Goal: Information Seeking & Learning: Learn about a topic

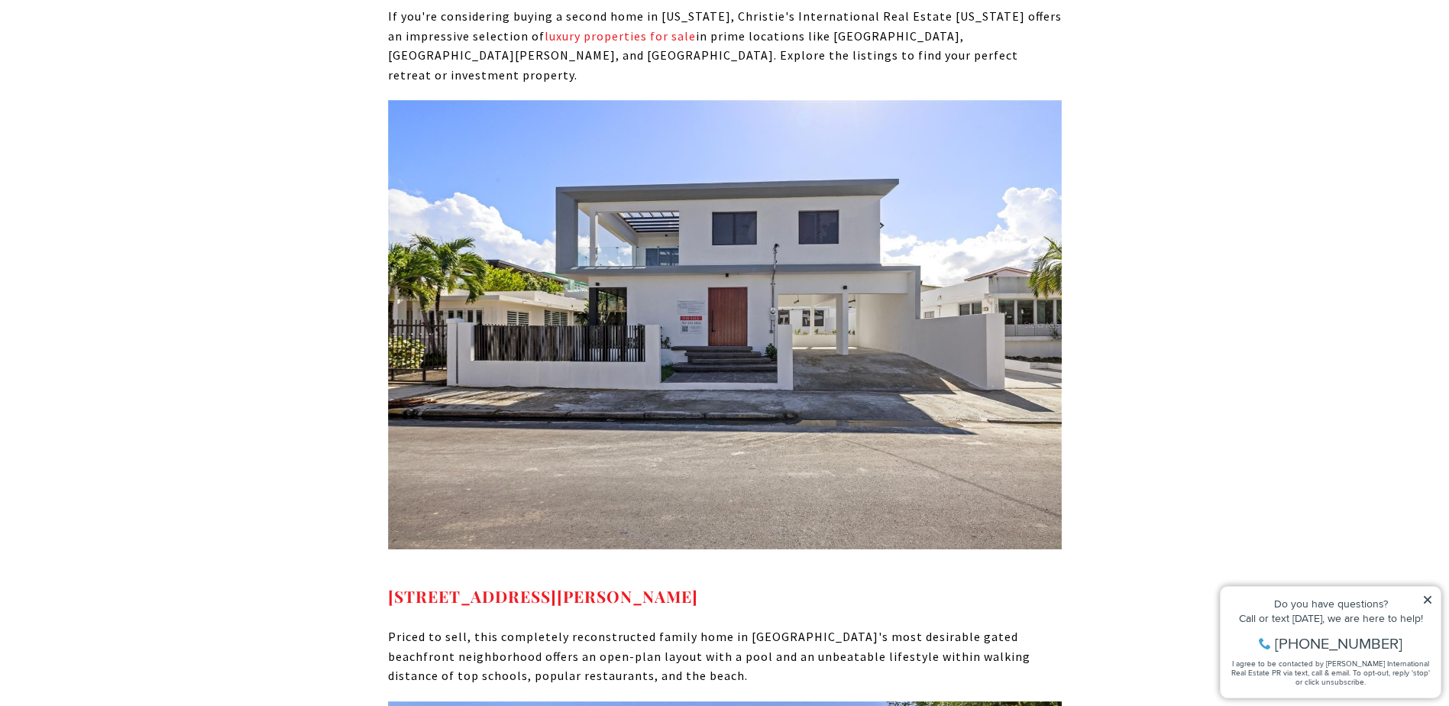
scroll to position [6720, 0]
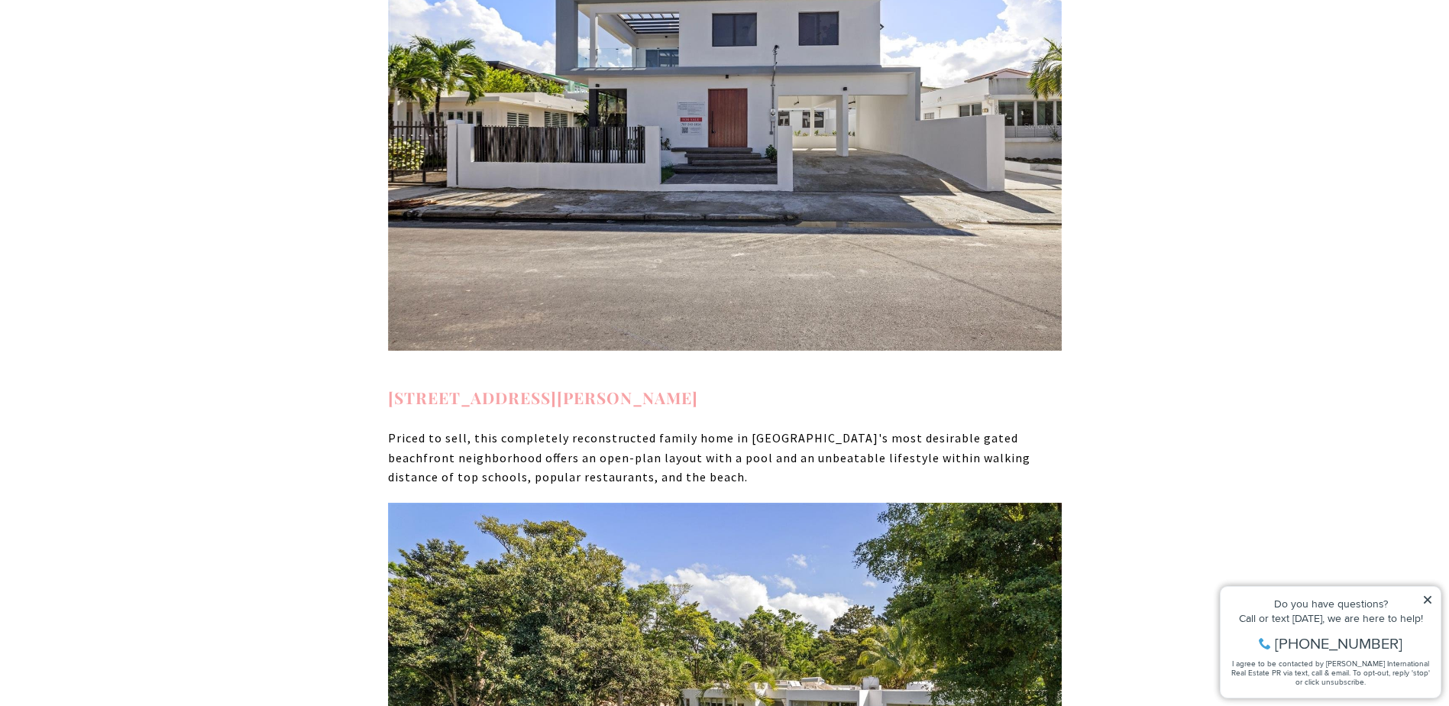
click at [486, 386] on strong "2058 CACIQUE SAN JUAN PR, 00911" at bounding box center [543, 396] width 310 height 21
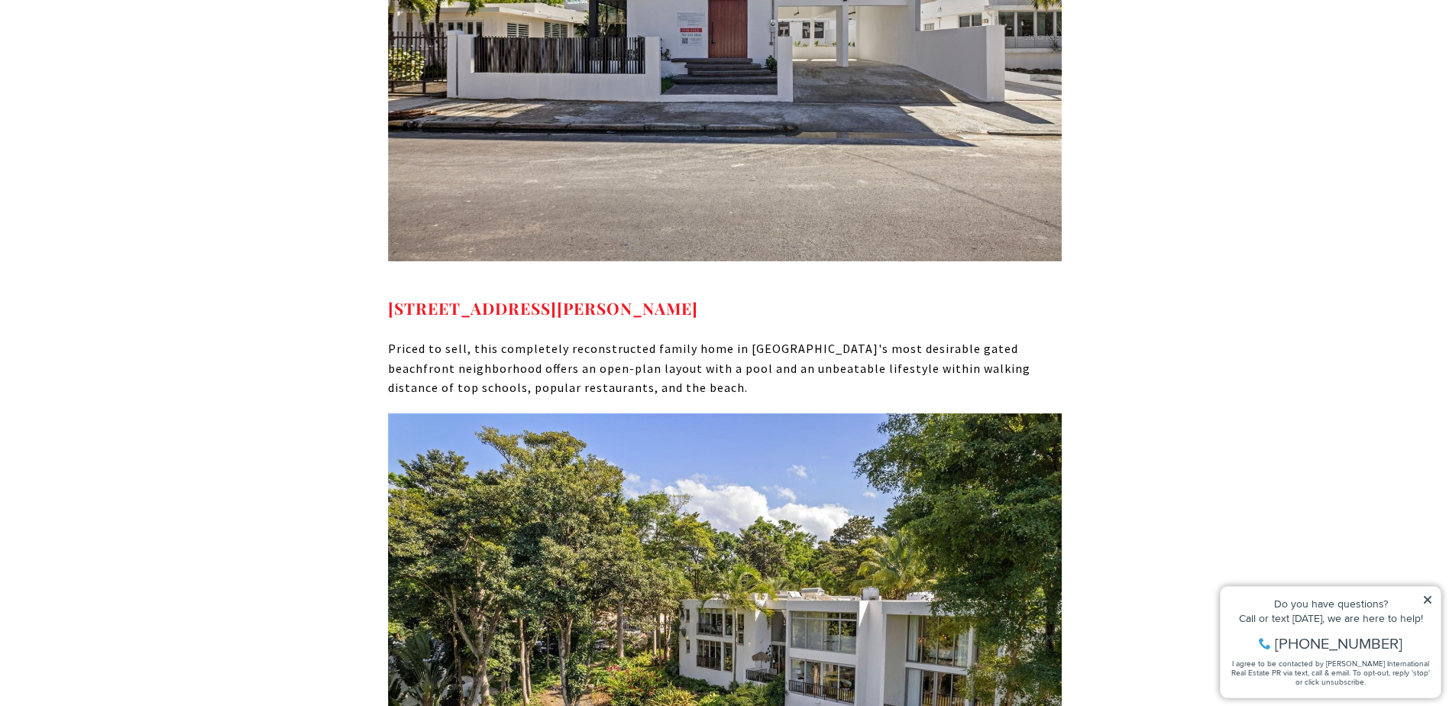
scroll to position [7025, 0]
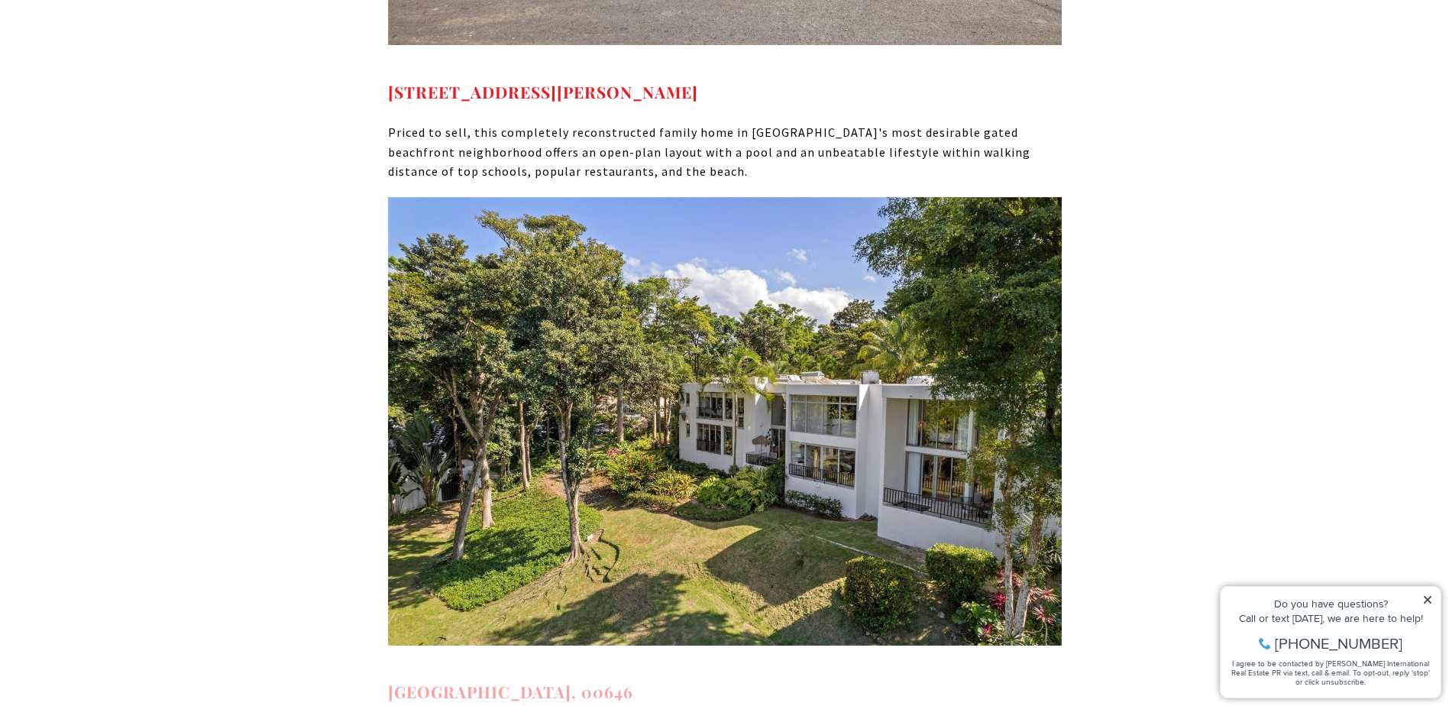
click at [587, 680] on strong "2613 VILLAS DORADO ESTATES DORADO PR, 00646" at bounding box center [510, 690] width 245 height 21
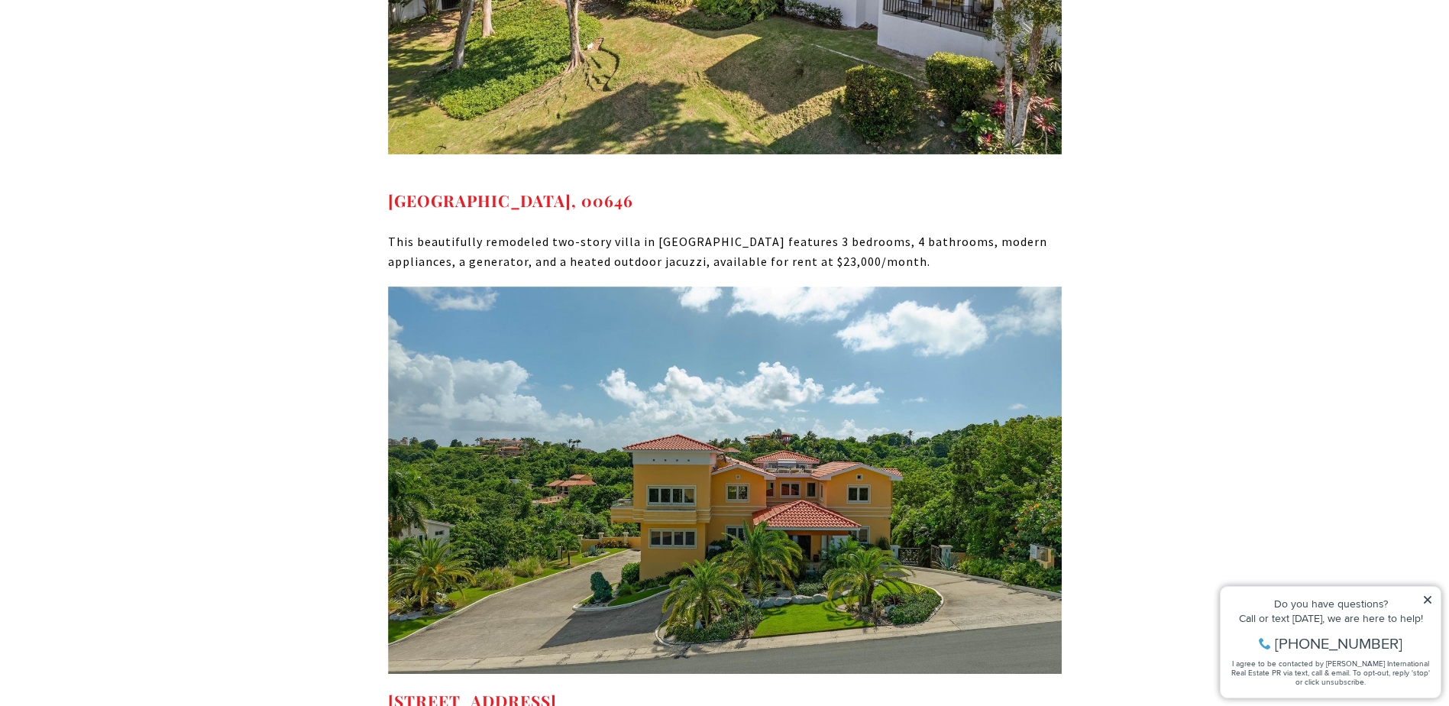
scroll to position [7560, 0]
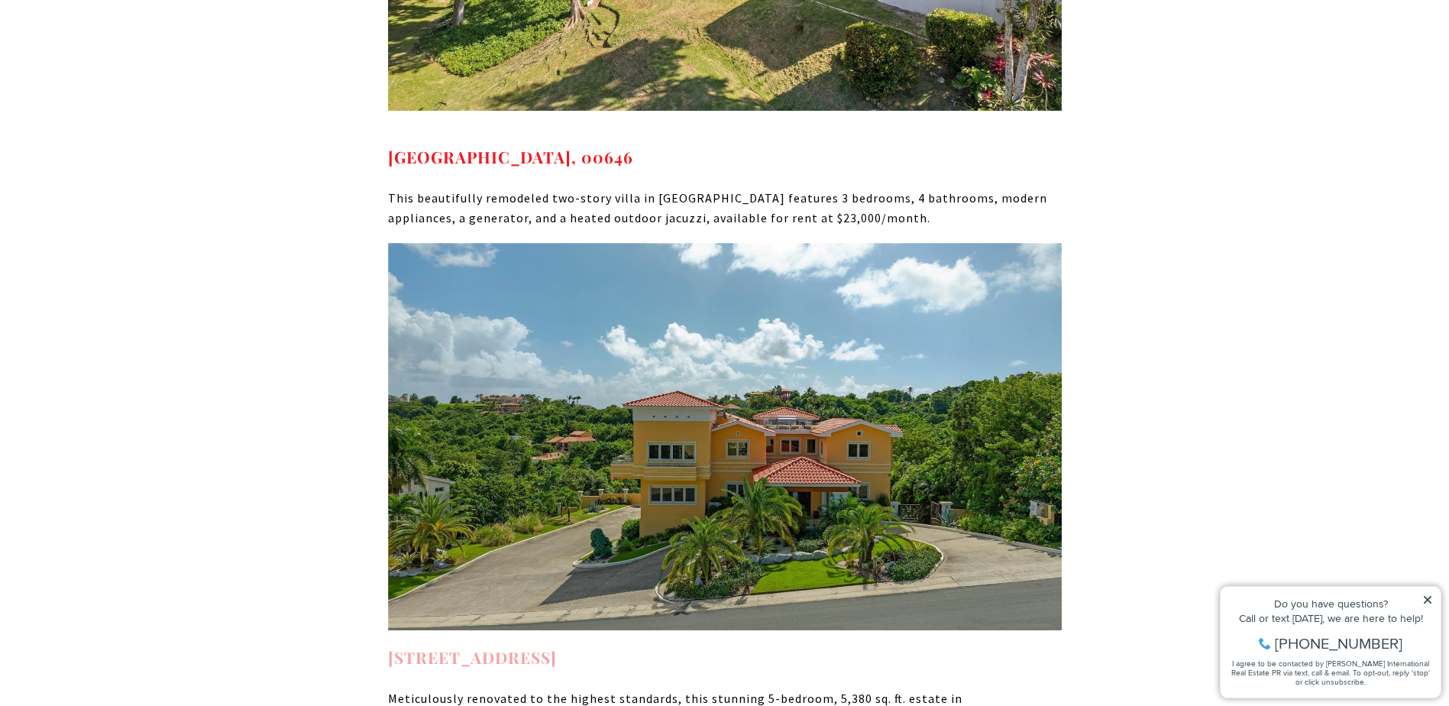
click at [557, 646] on strong "29 PORT RD HUMACAO PR, 00791" at bounding box center [472, 656] width 169 height 21
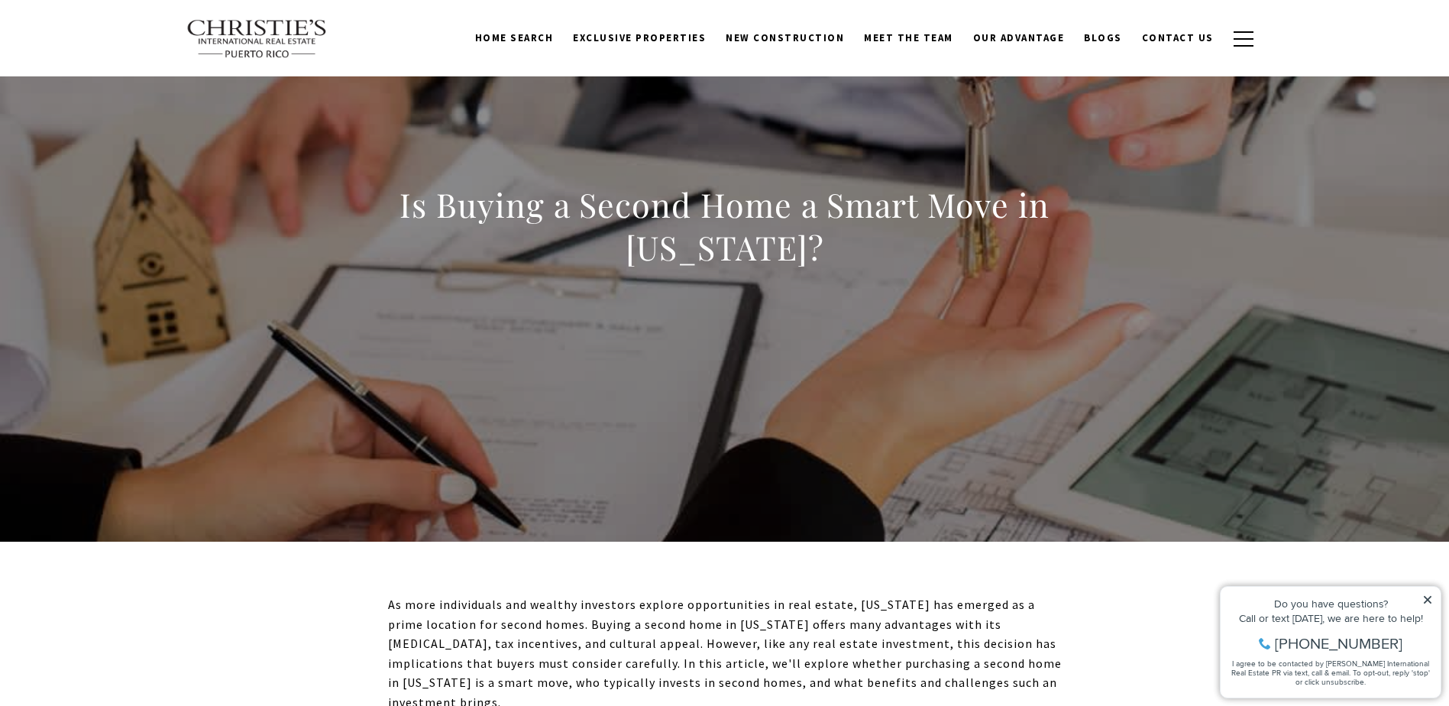
scroll to position [0, 0]
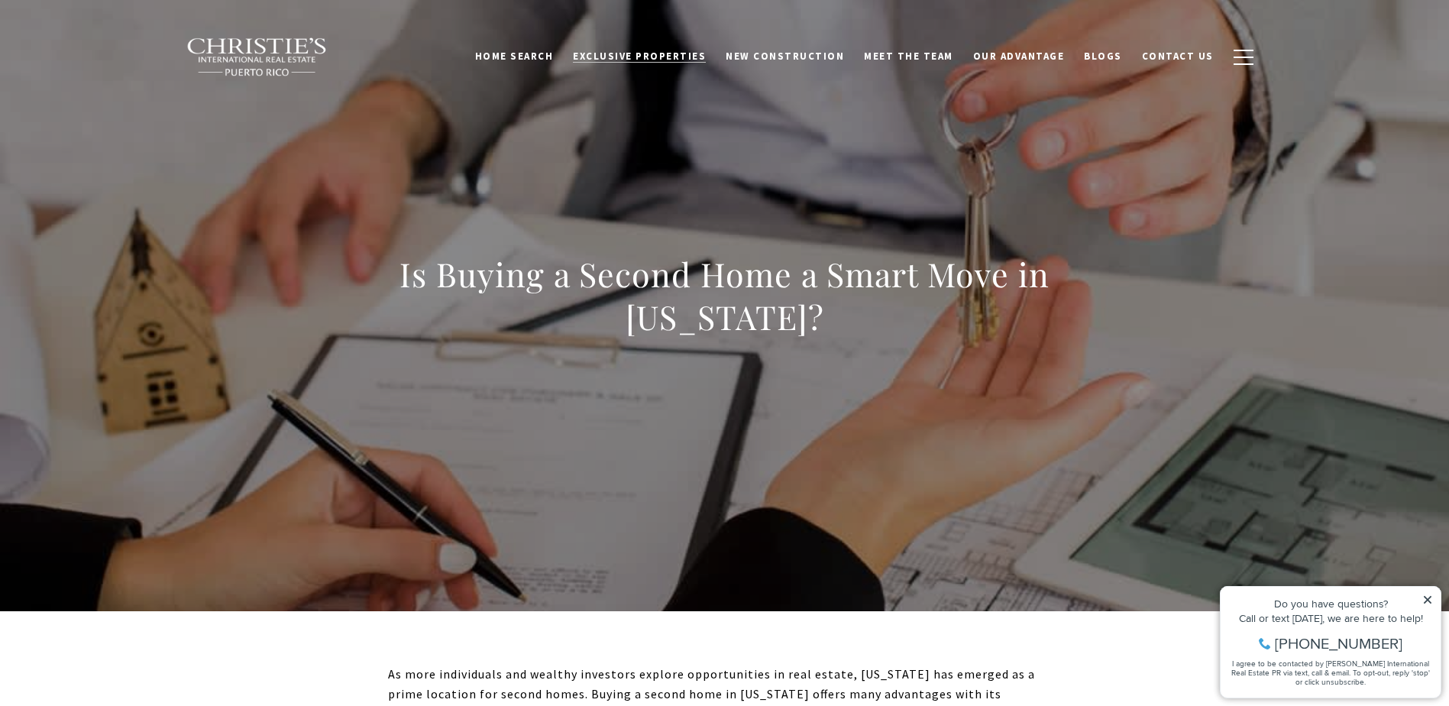
click at [648, 50] on span "Exclusive Properties" at bounding box center [639, 56] width 133 height 13
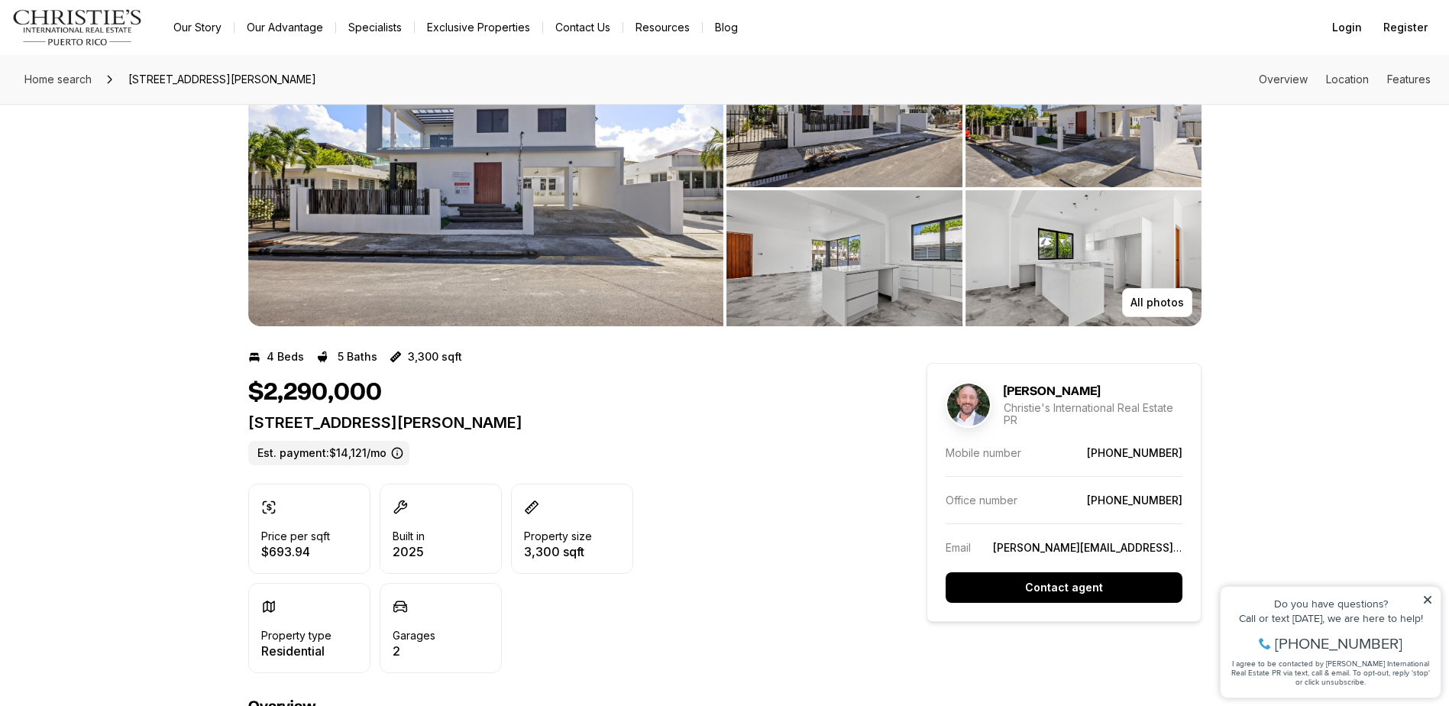
scroll to position [76, 0]
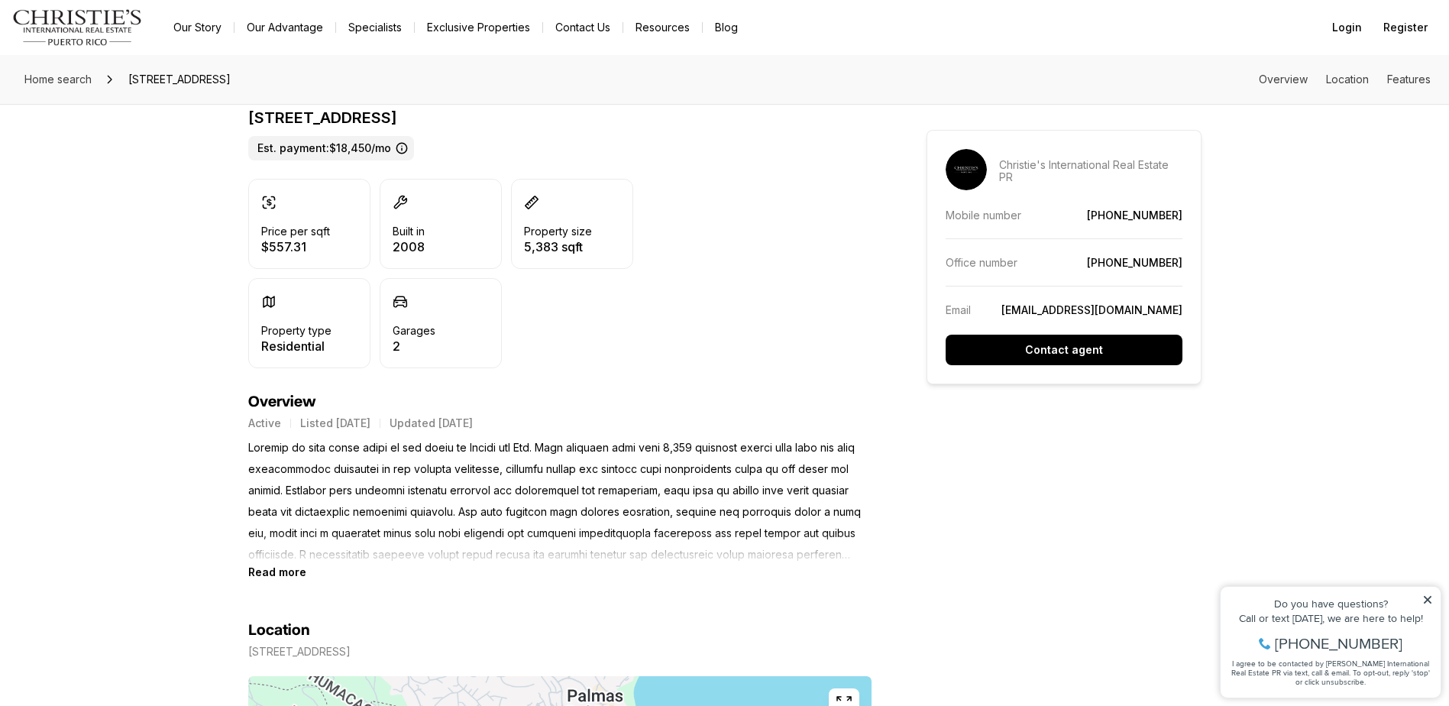
scroll to position [76, 0]
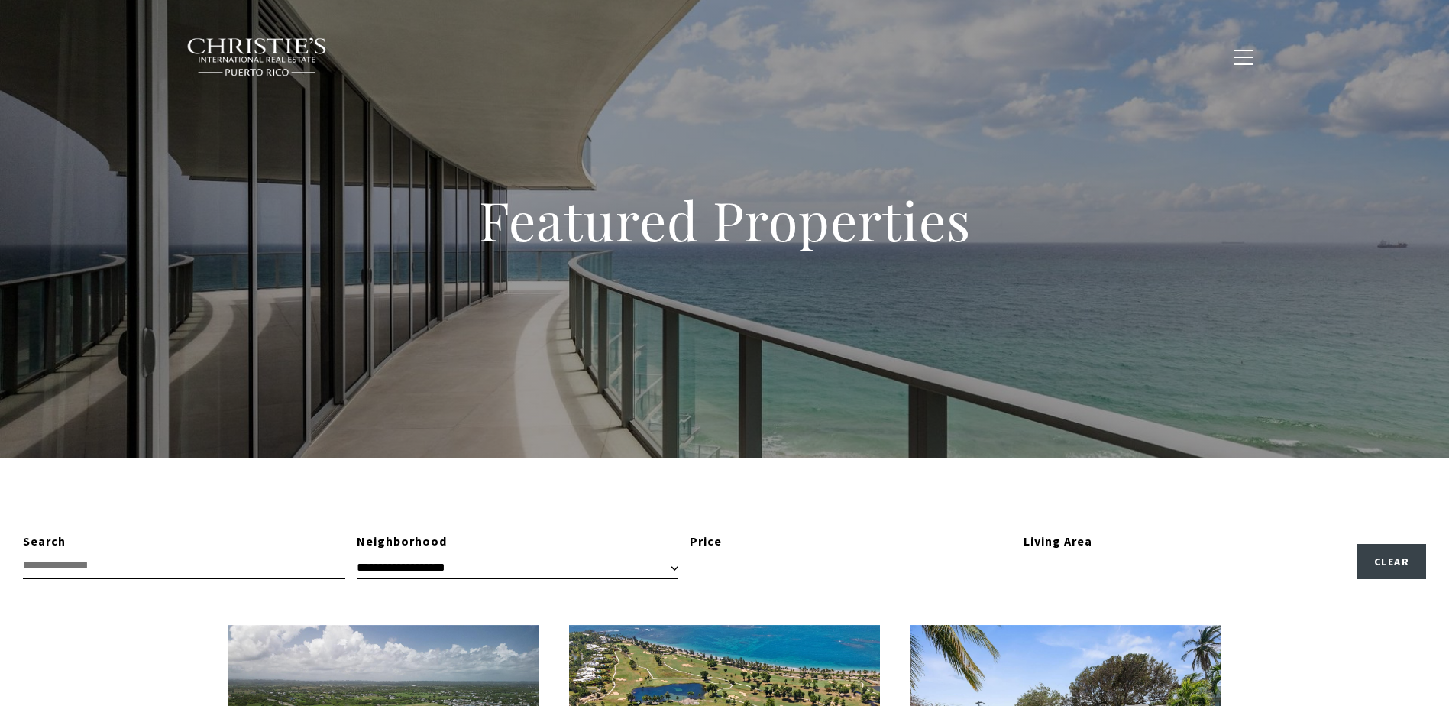
type input "**********"
type input "*********"
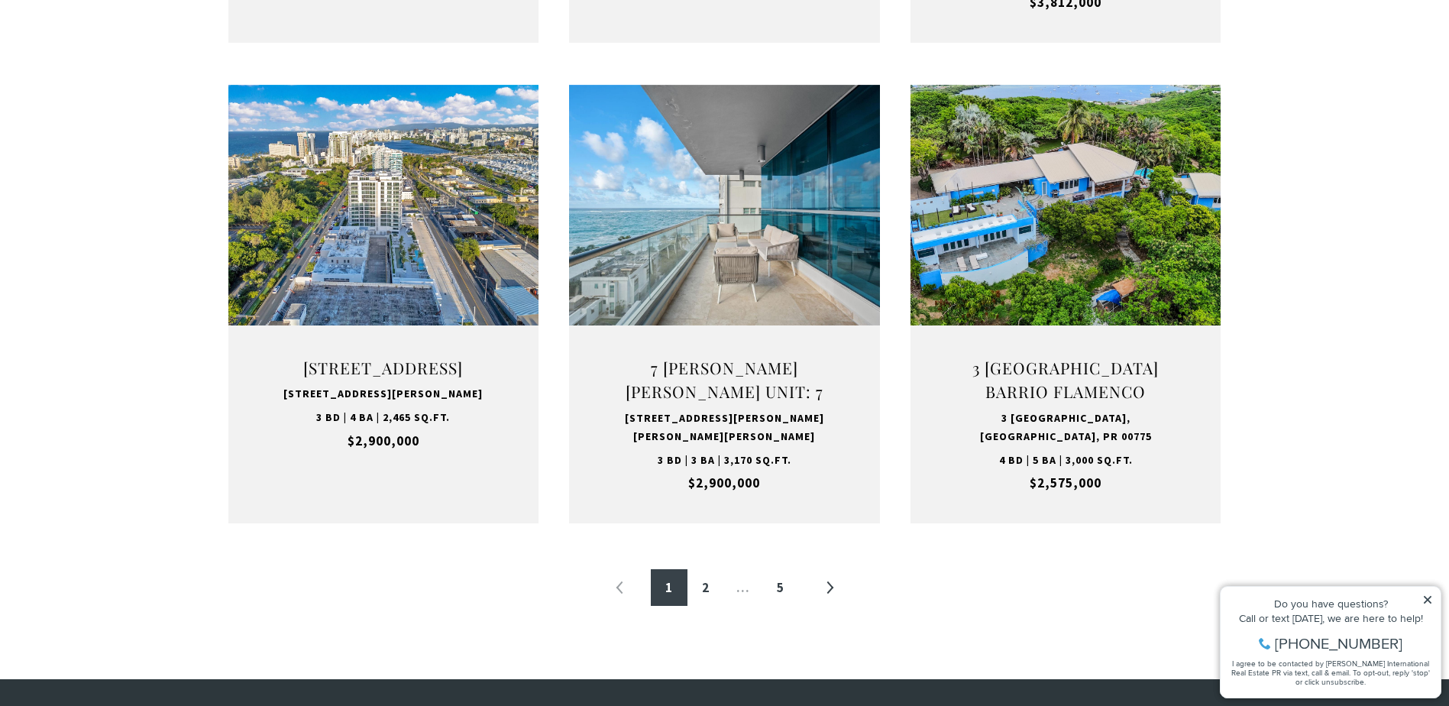
scroll to position [1604, 0]
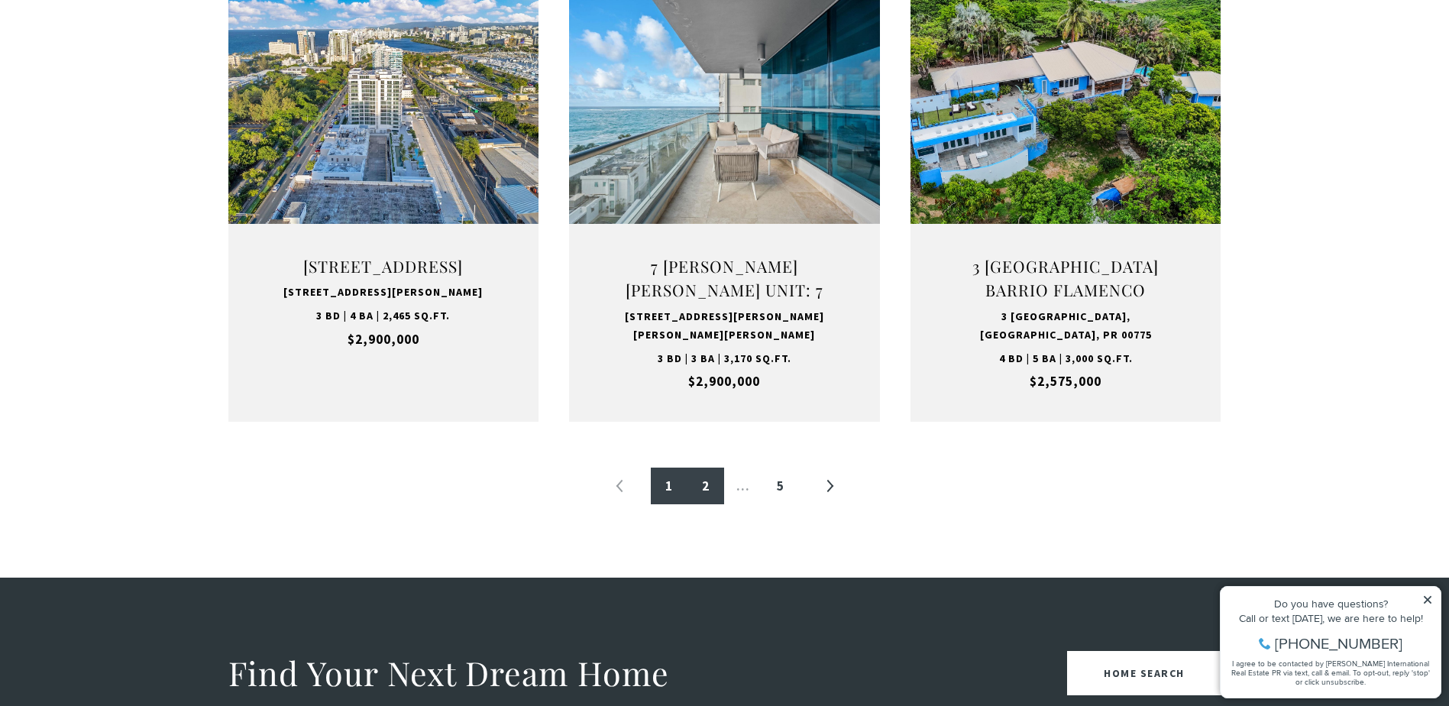
click at [708, 484] on link "2" at bounding box center [705, 485] width 37 height 37
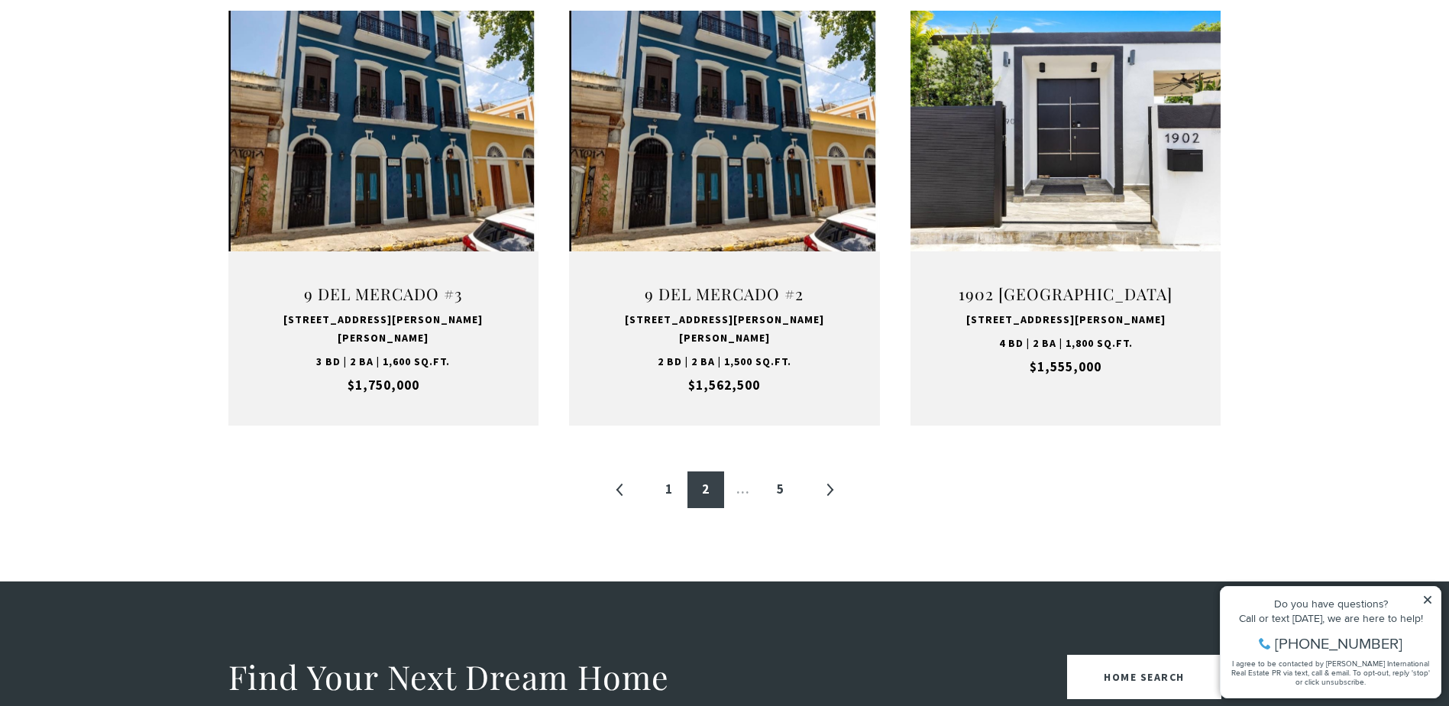
scroll to position [1604, 0]
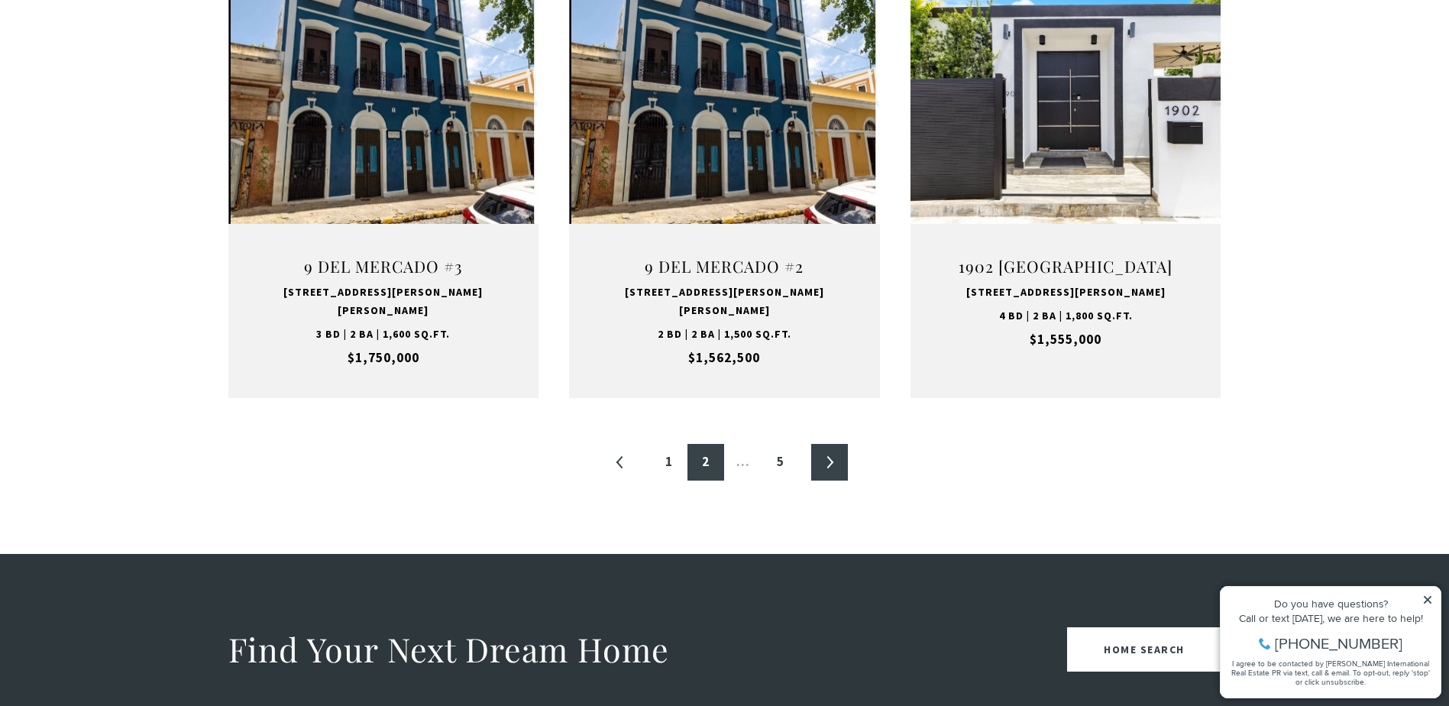
click at [821, 444] on link "»" at bounding box center [829, 462] width 37 height 37
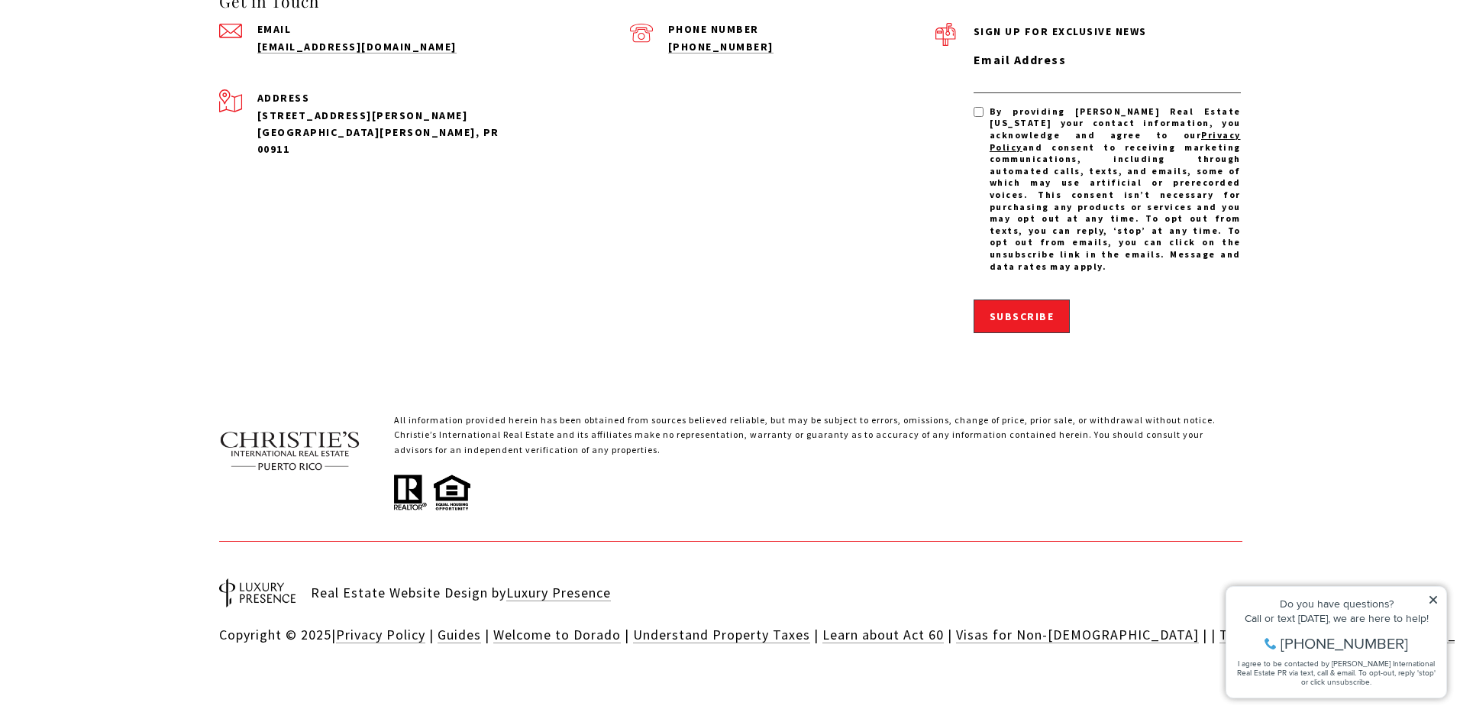
scroll to position [3014, 0]
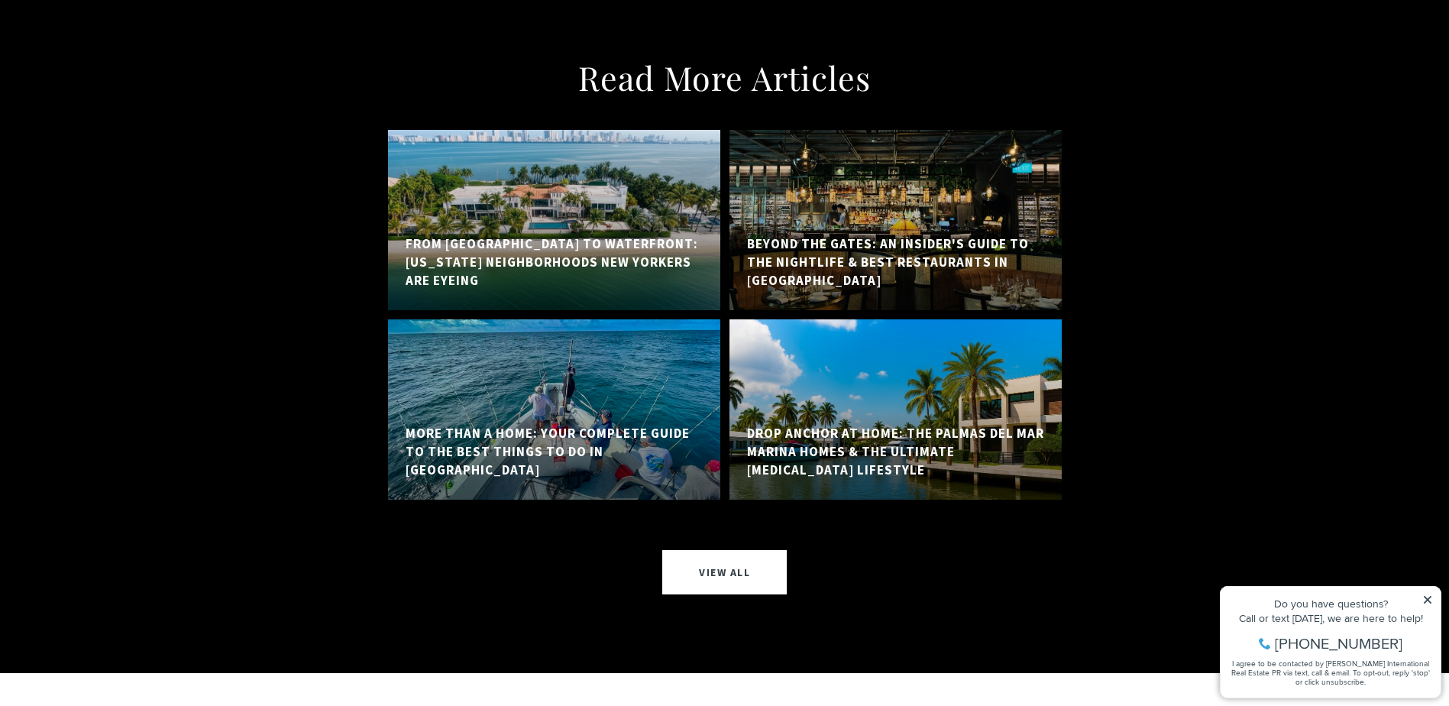
scroll to position [11030, 0]
